Goal: Information Seeking & Learning: Learn about a topic

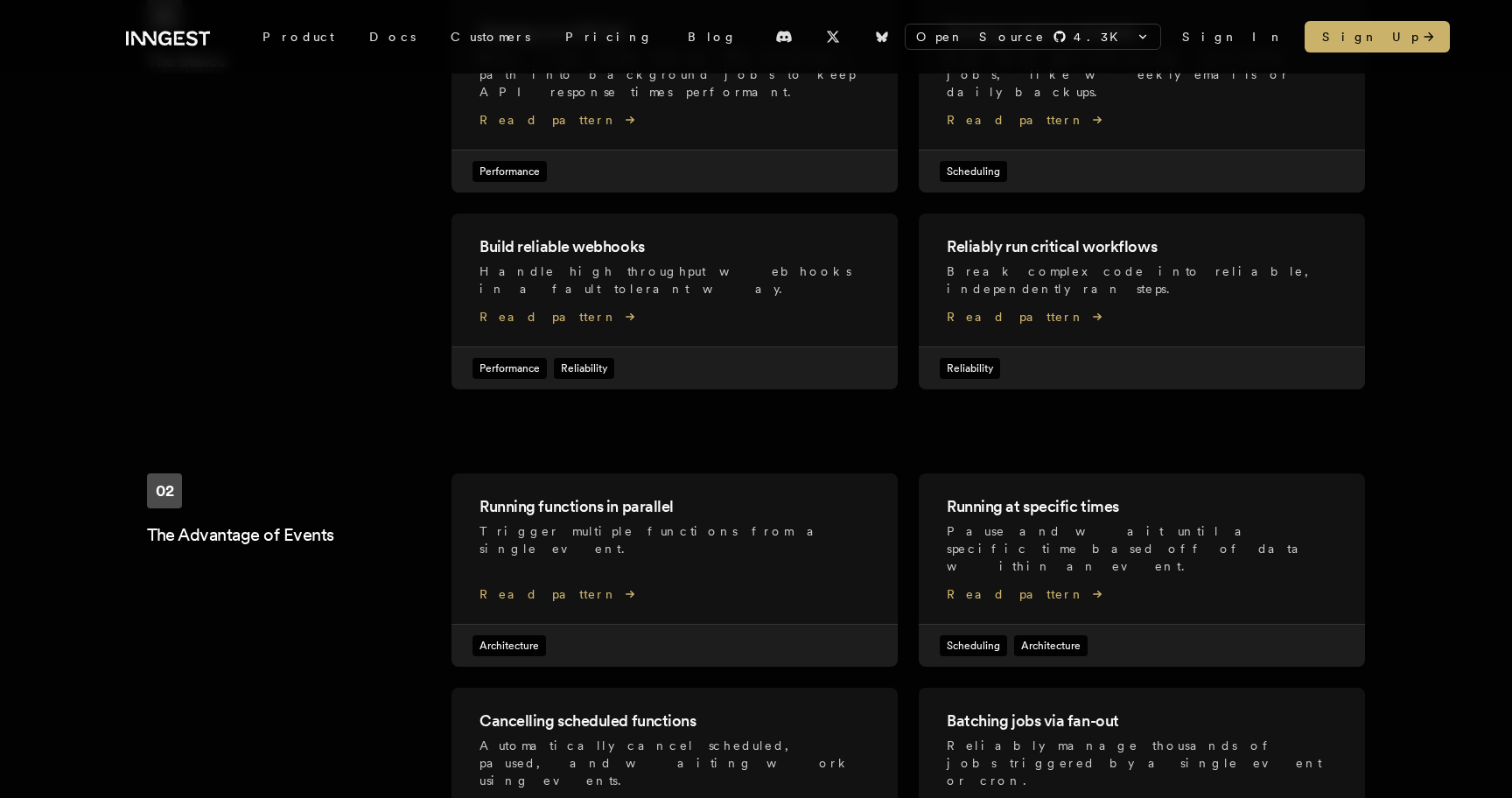
scroll to position [1627, 0]
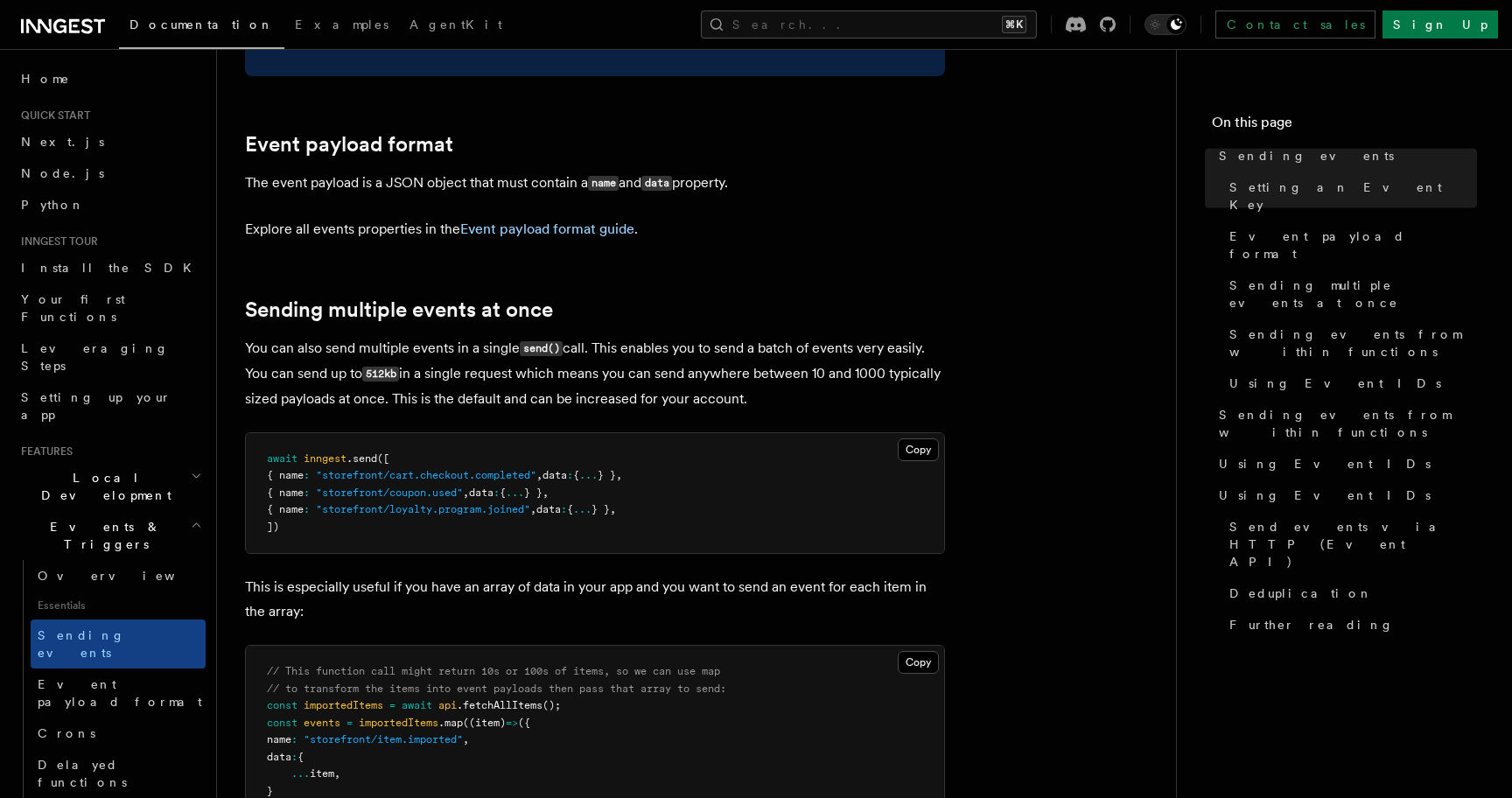
scroll to position [1884, 0]
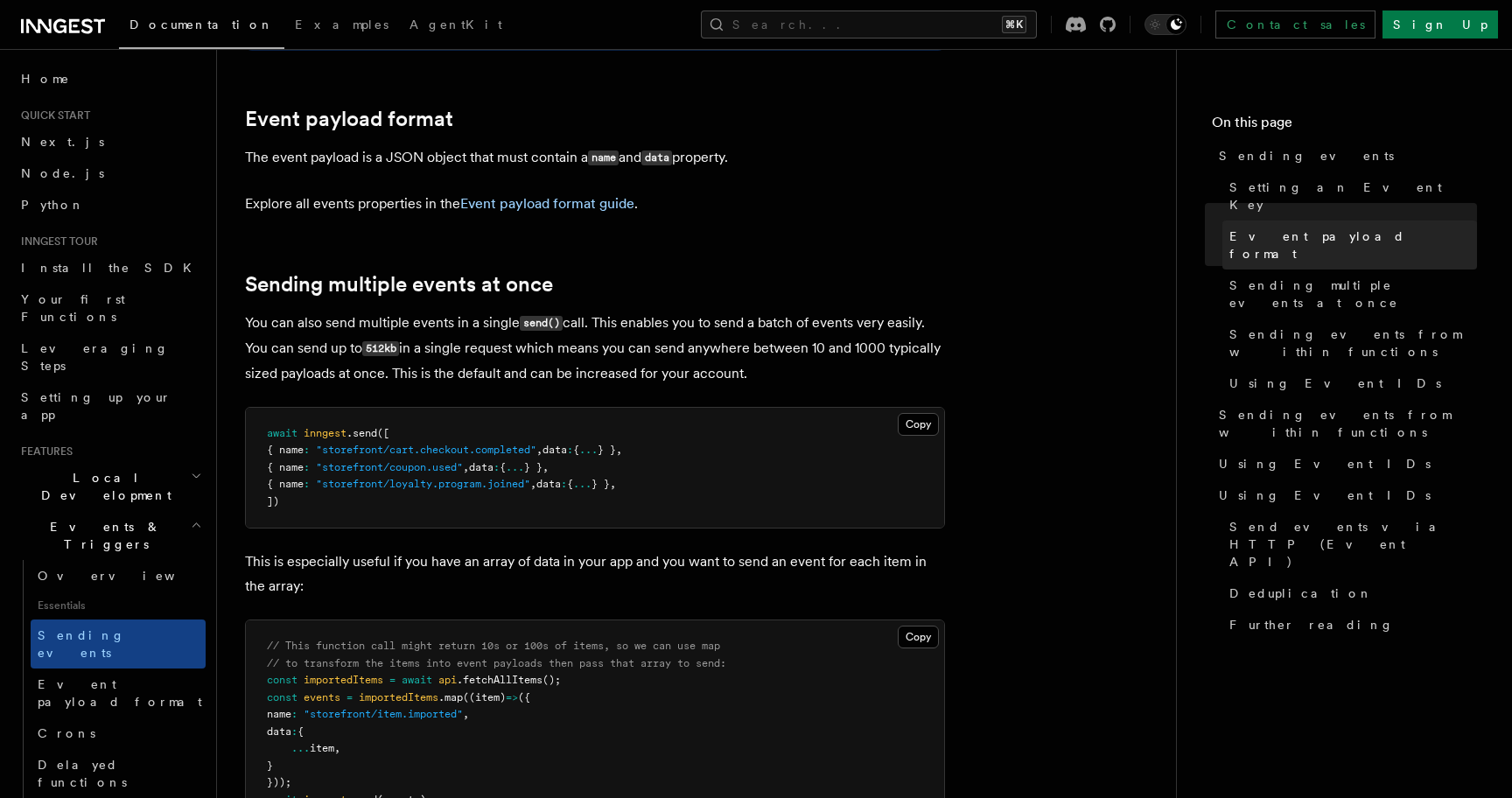
click at [1280, 227] on span "Event payload format" at bounding box center [1352, 244] width 247 height 35
click at [522, 191] on p "Explore all events properties in the Event payload format guide ." at bounding box center [595, 203] width 700 height 24
click at [521, 195] on link "Event payload format guide" at bounding box center [547, 203] width 174 height 16
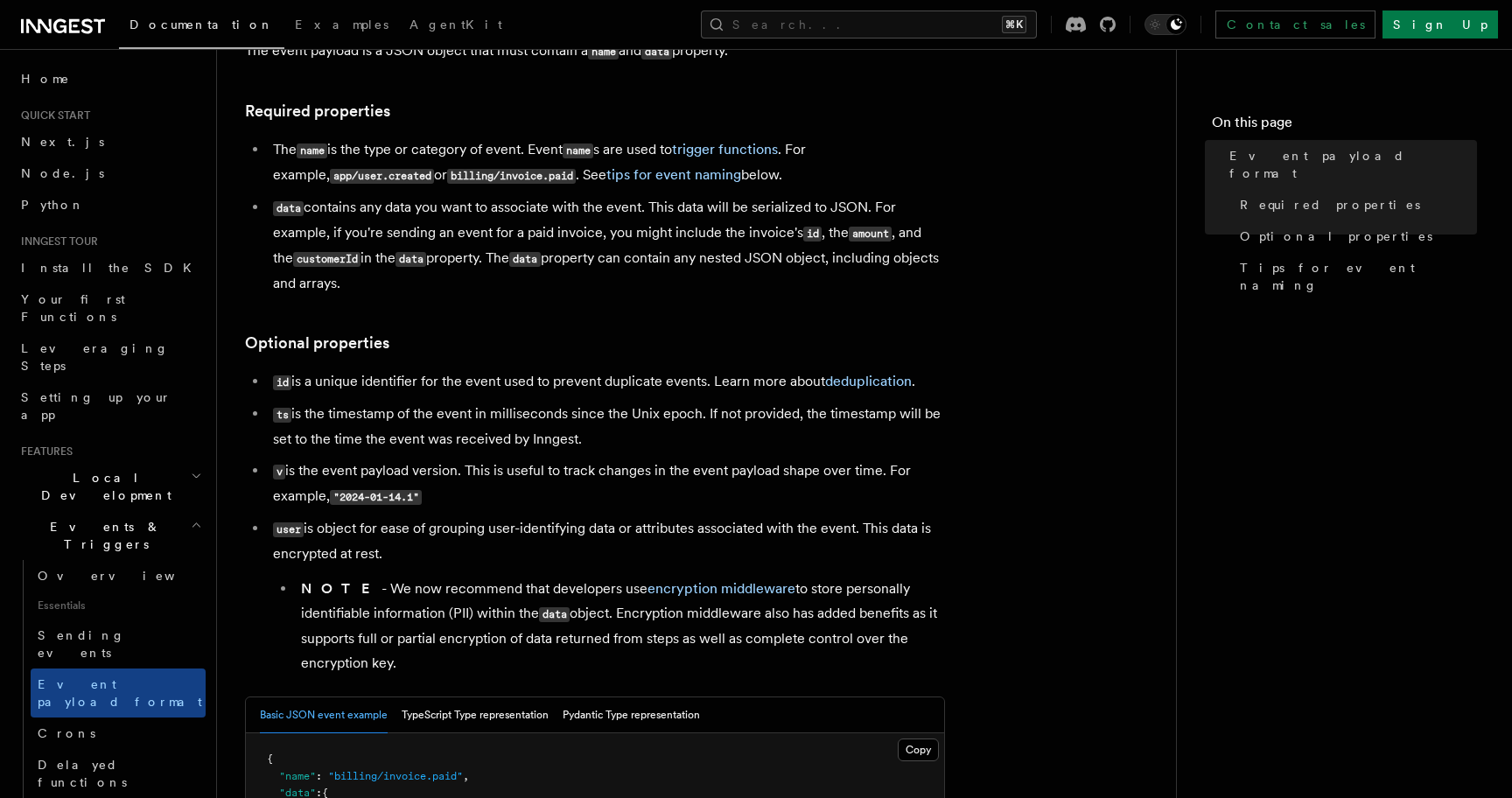
scroll to position [237, 0]
